Goal: Information Seeking & Learning: Learn about a topic

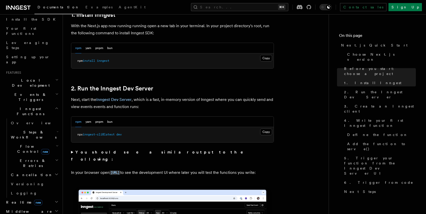
scroll to position [57, 0]
click at [28, 91] on h2 "Events & Triggers" at bounding box center [32, 98] width 56 height 14
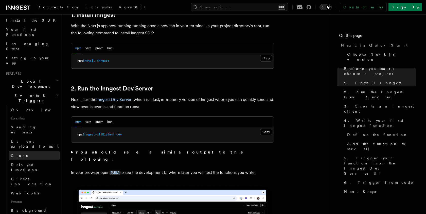
click at [20, 153] on span "Crons" at bounding box center [19, 155] width 17 height 4
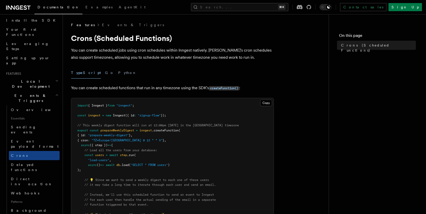
click at [31, 79] on span "Local Development" at bounding box center [29, 84] width 51 height 10
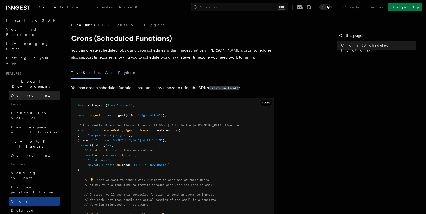
click at [26, 93] on span "Overview" at bounding box center [37, 95] width 52 height 4
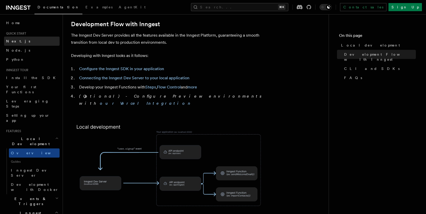
click at [22, 40] on link "Next.js" at bounding box center [32, 41] width 56 height 9
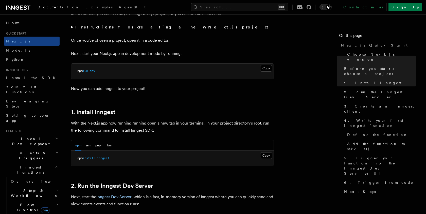
scroll to position [195, 0]
click at [92, 143] on div "npm yarn pnpm bun" at bounding box center [93, 144] width 37 height 10
click at [89, 145] on button "yarn" at bounding box center [88, 144] width 6 height 10
click at [79, 145] on button "npm" at bounding box center [78, 144] width 6 height 10
click at [87, 144] on button "yarn" at bounding box center [88, 144] width 6 height 10
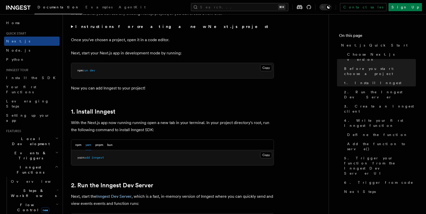
click at [101, 158] on span "inngest" at bounding box center [98, 157] width 12 height 4
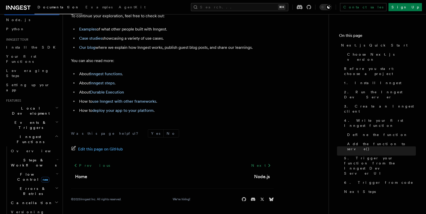
scroll to position [31, 0]
click at [28, 119] on span "Events & Triggers" at bounding box center [29, 124] width 51 height 10
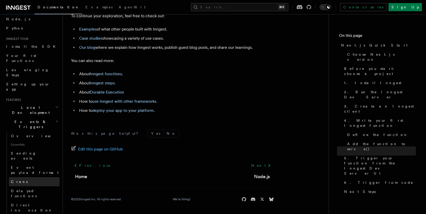
click at [17, 179] on span "Crons" at bounding box center [19, 181] width 17 height 4
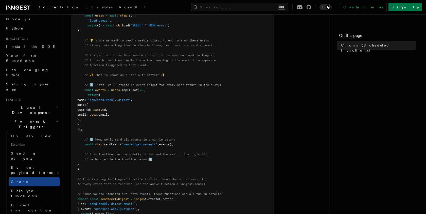
scroll to position [27, 0]
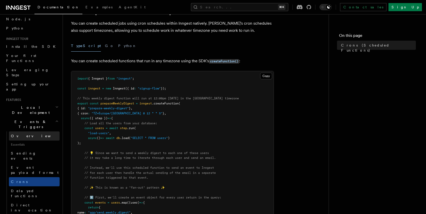
click at [31, 131] on link "Overview" at bounding box center [34, 135] width 51 height 9
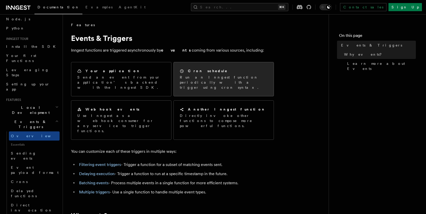
click at [203, 72] on h2 "Cron schedule" at bounding box center [208, 70] width 40 height 5
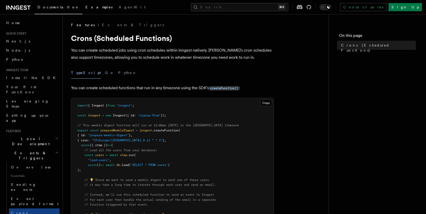
click at [85, 6] on link "Examples" at bounding box center [98, 8] width 33 height 12
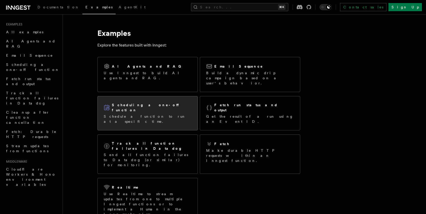
click at [113, 102] on h2 "Scheduling a one-off function" at bounding box center [152, 107] width 80 height 10
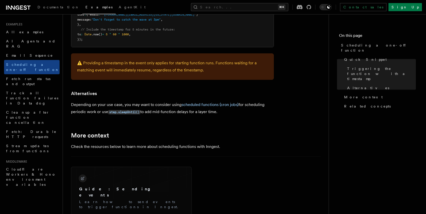
scroll to position [278, 0]
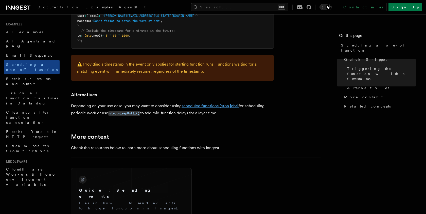
click at [195, 108] on link "scheduled functions (cron jobs)" at bounding box center [210, 105] width 57 height 5
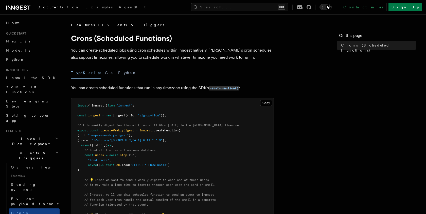
click at [103, 24] on link "Events & Triggers" at bounding box center [133, 24] width 62 height 5
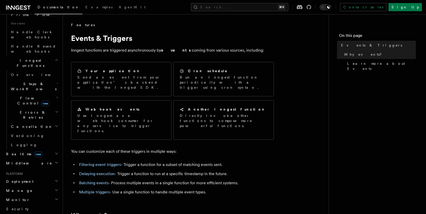
scroll to position [354, 0]
click at [16, 179] on span "Deployment" at bounding box center [18, 181] width 29 height 5
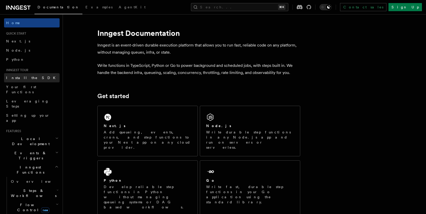
click at [34, 79] on link "Install the SDK" at bounding box center [32, 77] width 56 height 9
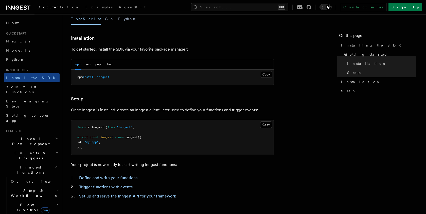
scroll to position [121, 0]
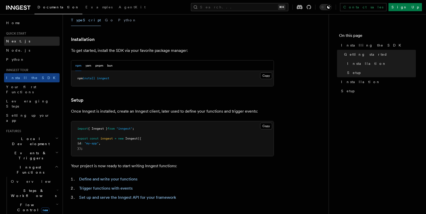
click at [23, 41] on link "Next.js" at bounding box center [32, 41] width 56 height 9
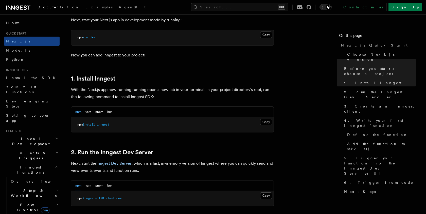
scroll to position [232, 0]
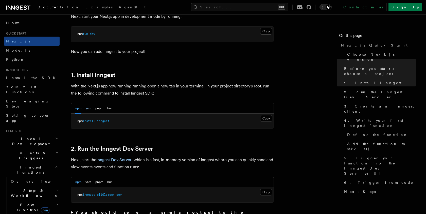
click at [90, 108] on button "yarn" at bounding box center [88, 108] width 6 height 10
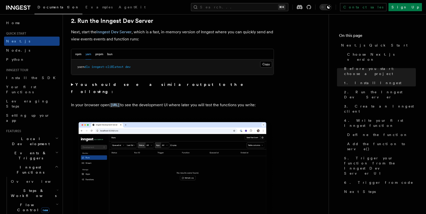
scroll to position [359, 0]
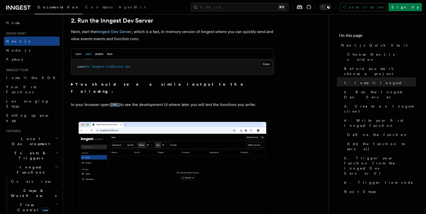
click at [80, 55] on button "npm" at bounding box center [78, 54] width 6 height 10
click at [87, 54] on button "yarn" at bounding box center [88, 54] width 6 height 10
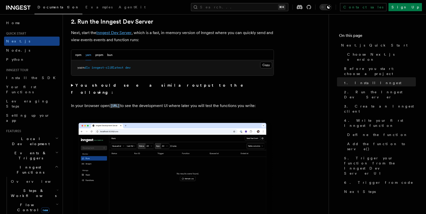
click at [106, 34] on link "Inngest Dev Server" at bounding box center [113, 32] width 35 height 5
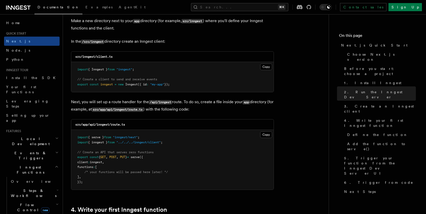
scroll to position [645, 0]
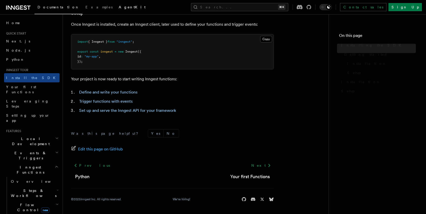
scroll to position [121, 0]
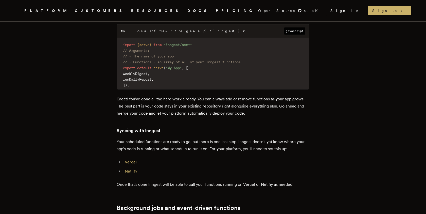
scroll to position [861, 0]
click at [133, 159] on link "Vercel" at bounding box center [131, 161] width 12 height 5
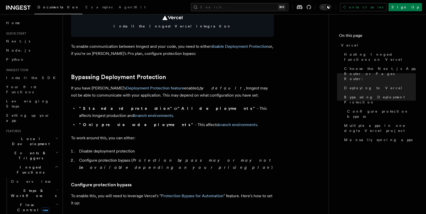
scroll to position [325, 0]
